Goal: Navigation & Orientation: Find specific page/section

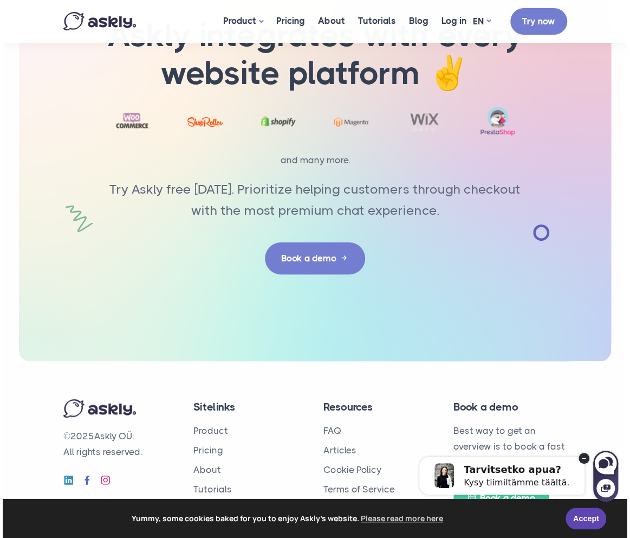
scroll to position [3719, 0]
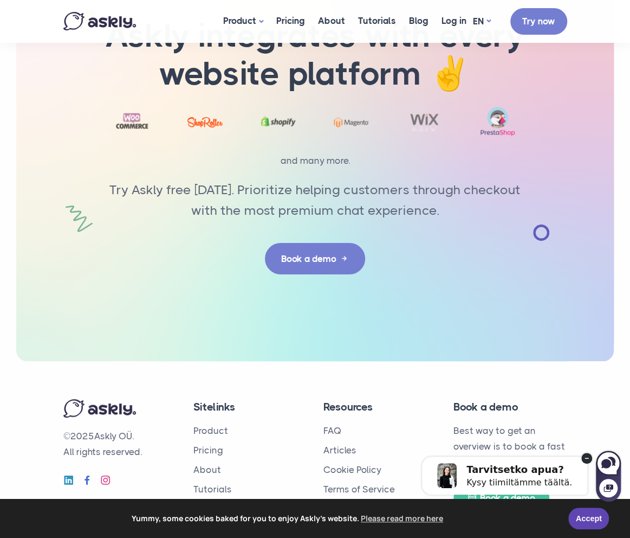
click at [557, 392] on footer "© 2025 Askly OÜ. All rights reserved. Sitelinks Product Pricing About Tutorials…" at bounding box center [315, 457] width 630 height 193
click at [557, 461] on circle at bounding box center [587, 458] width 11 height 11
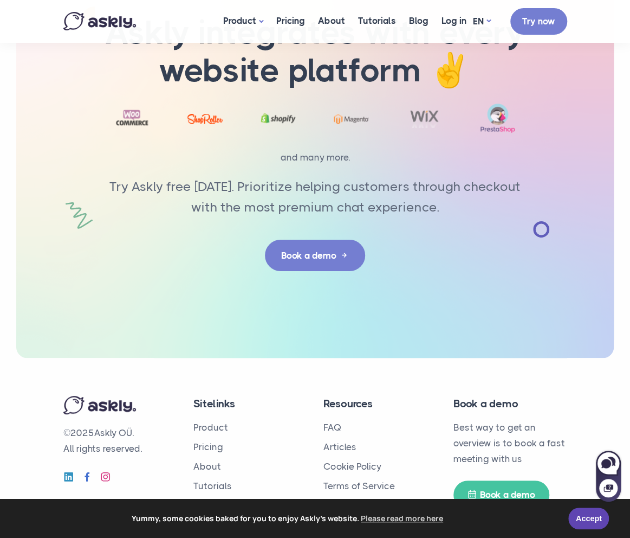
scroll to position [3723, 0]
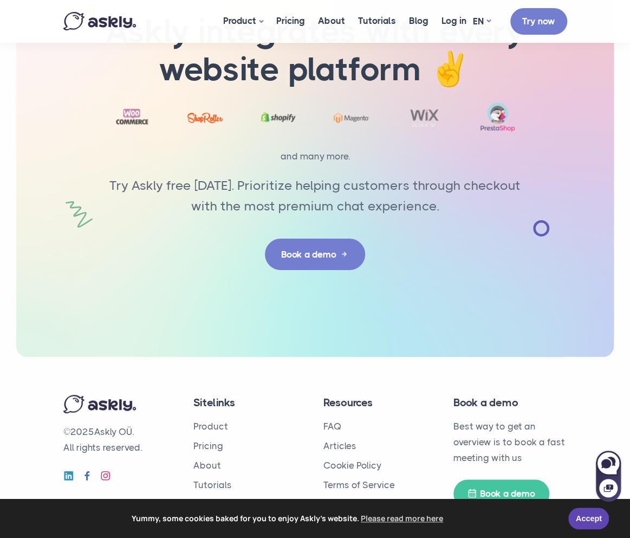
click at [351, 499] on link "Privacy Policy" at bounding box center [353, 504] width 59 height 11
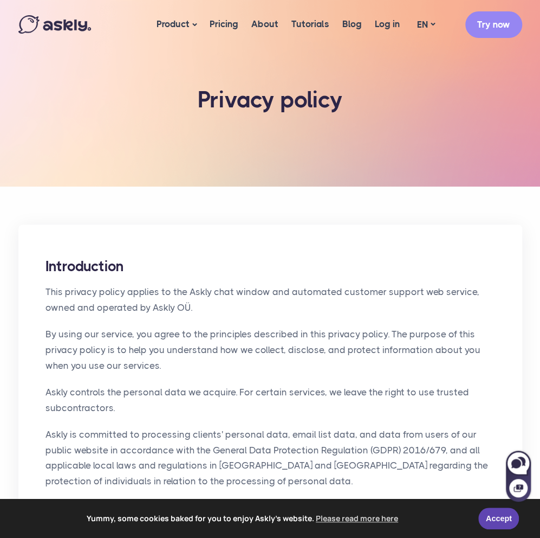
click at [72, 20] on img at bounding box center [54, 24] width 73 height 18
